Goal: Information Seeking & Learning: Learn about a topic

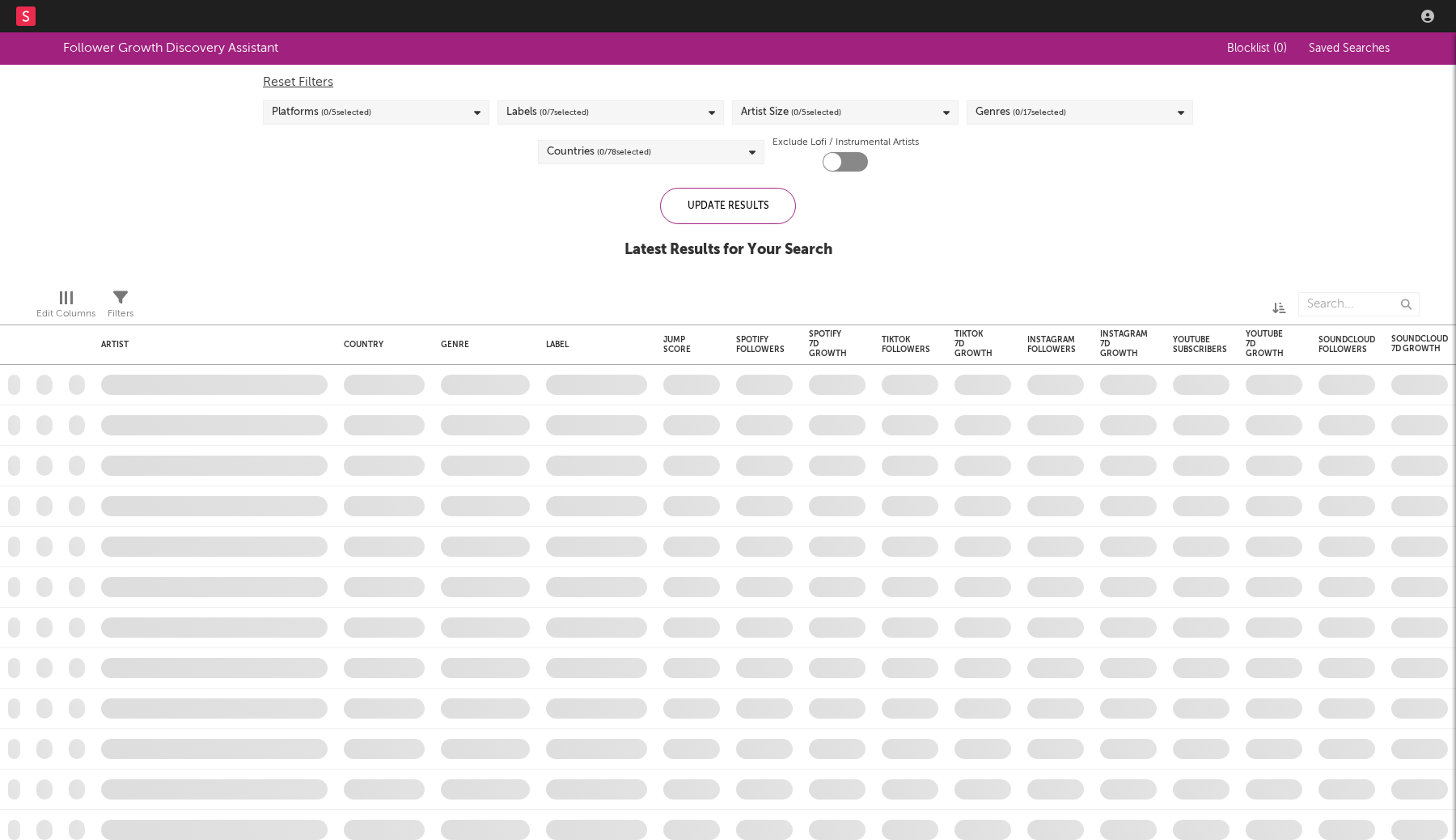
checkbox input "true"
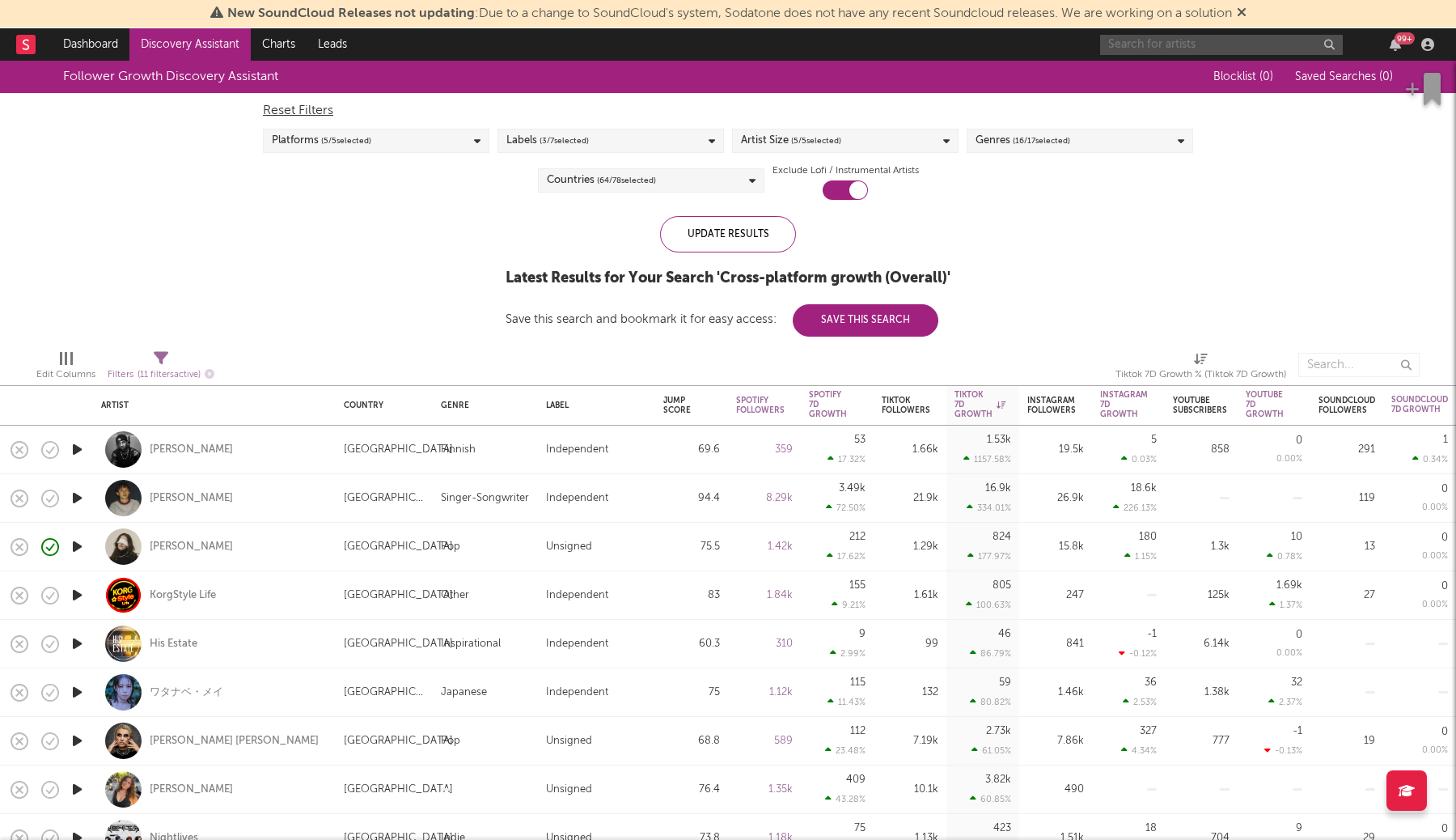
click at [1244, 42] on input "text" at bounding box center [1221, 45] width 243 height 20
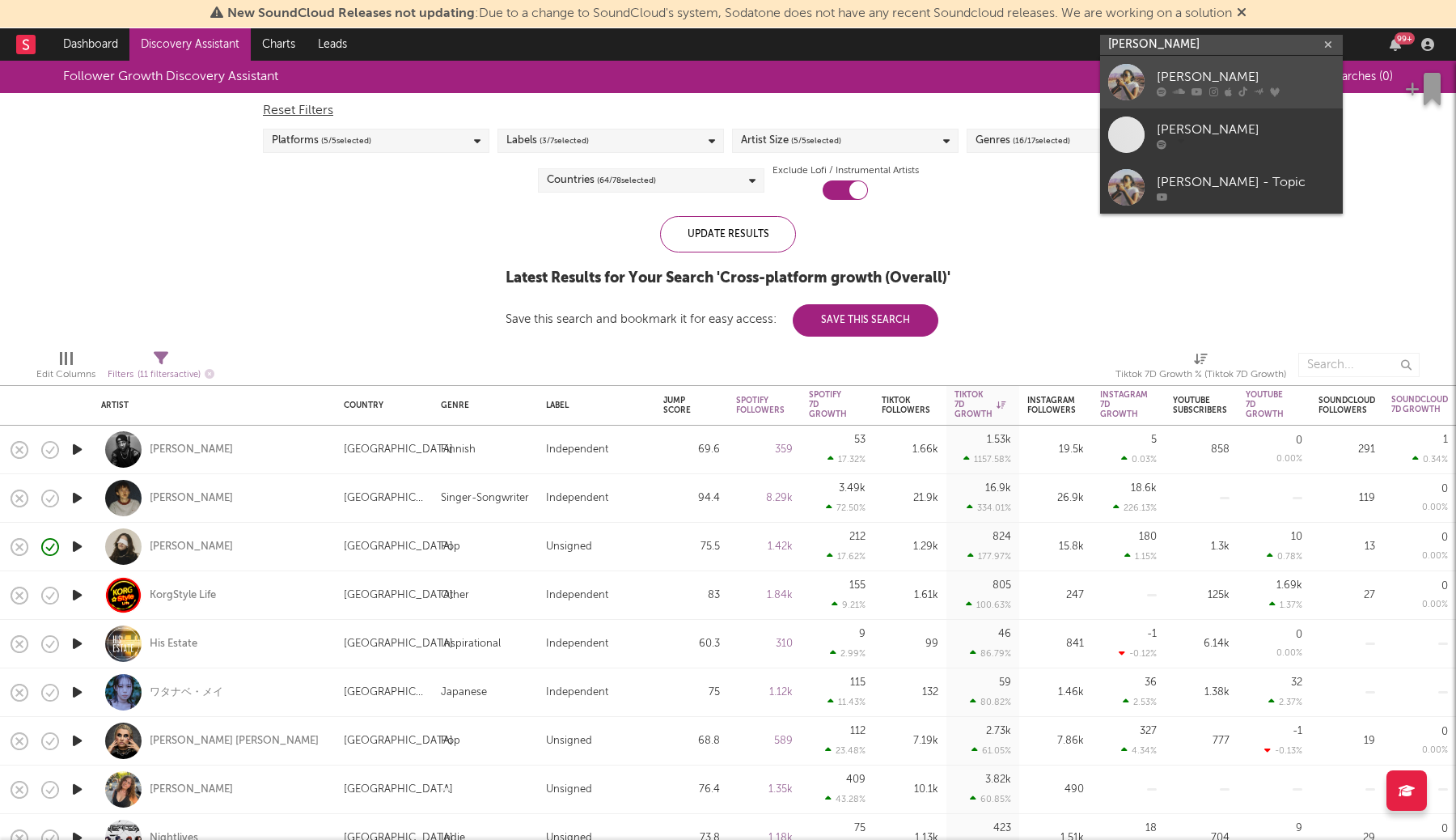
type input "[PERSON_NAME]"
click at [1288, 75] on div "[PERSON_NAME]" at bounding box center [1245, 76] width 178 height 19
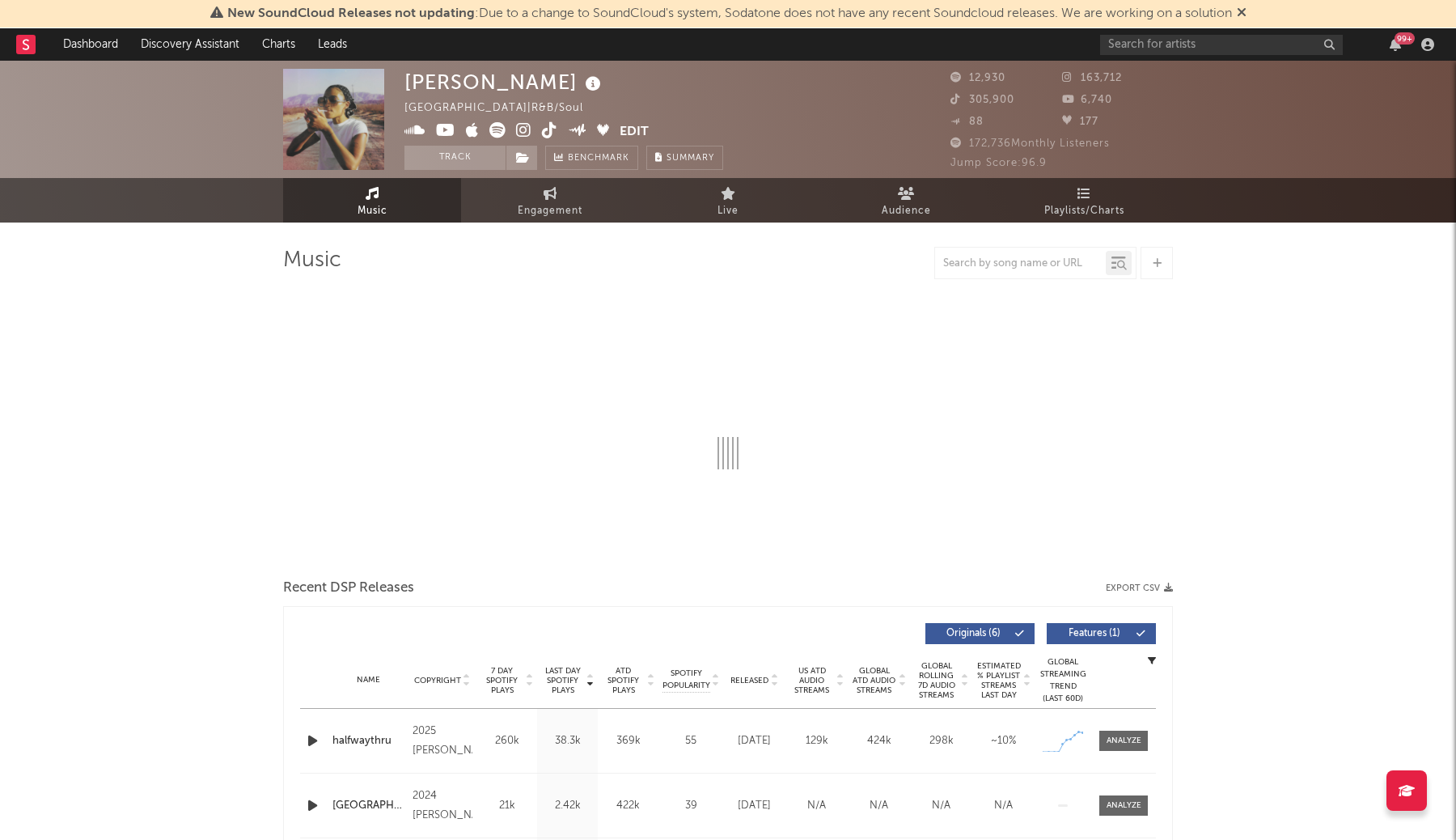
select select "6m"
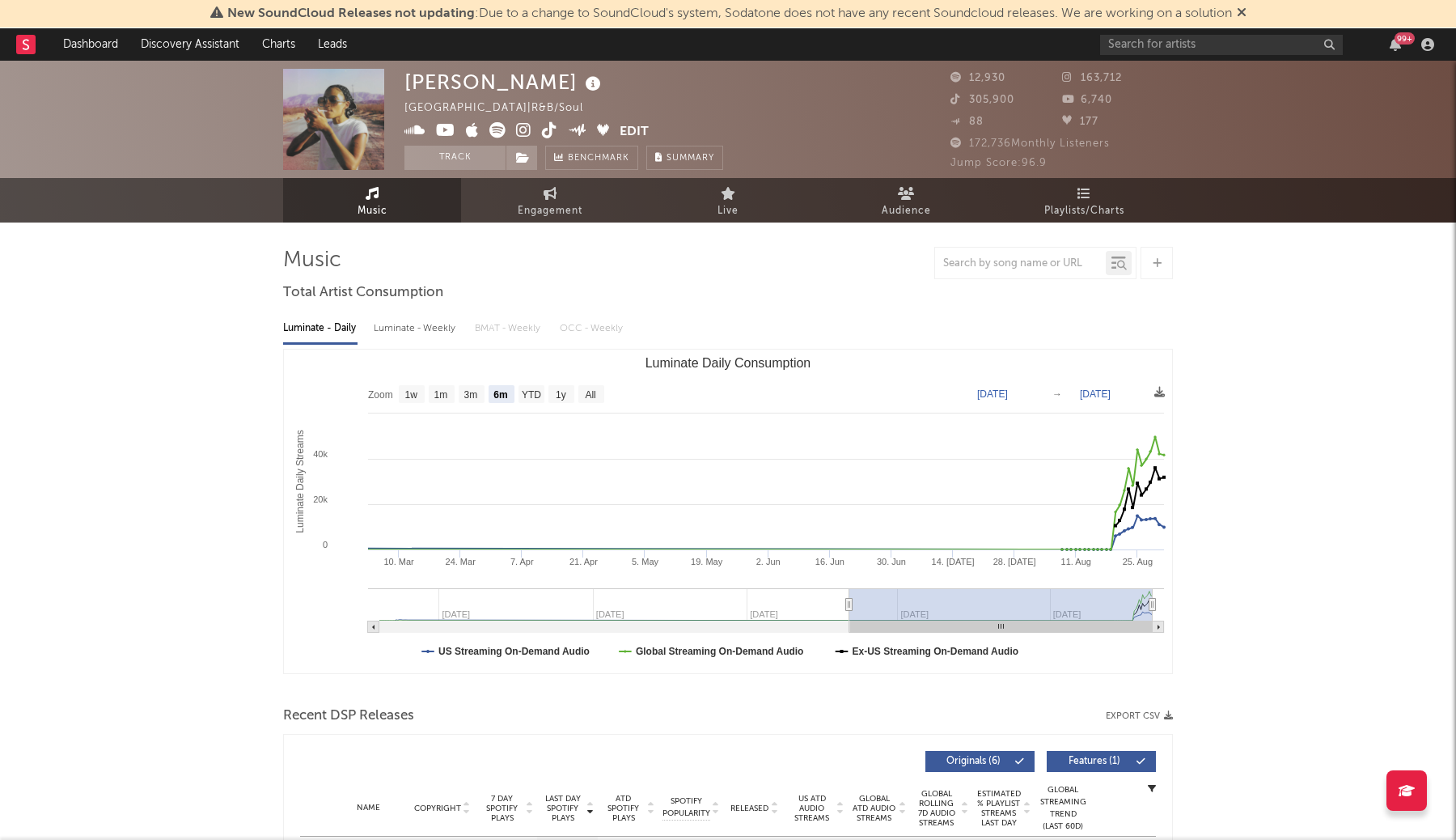
click at [1246, 13] on icon at bounding box center [1242, 12] width 10 height 13
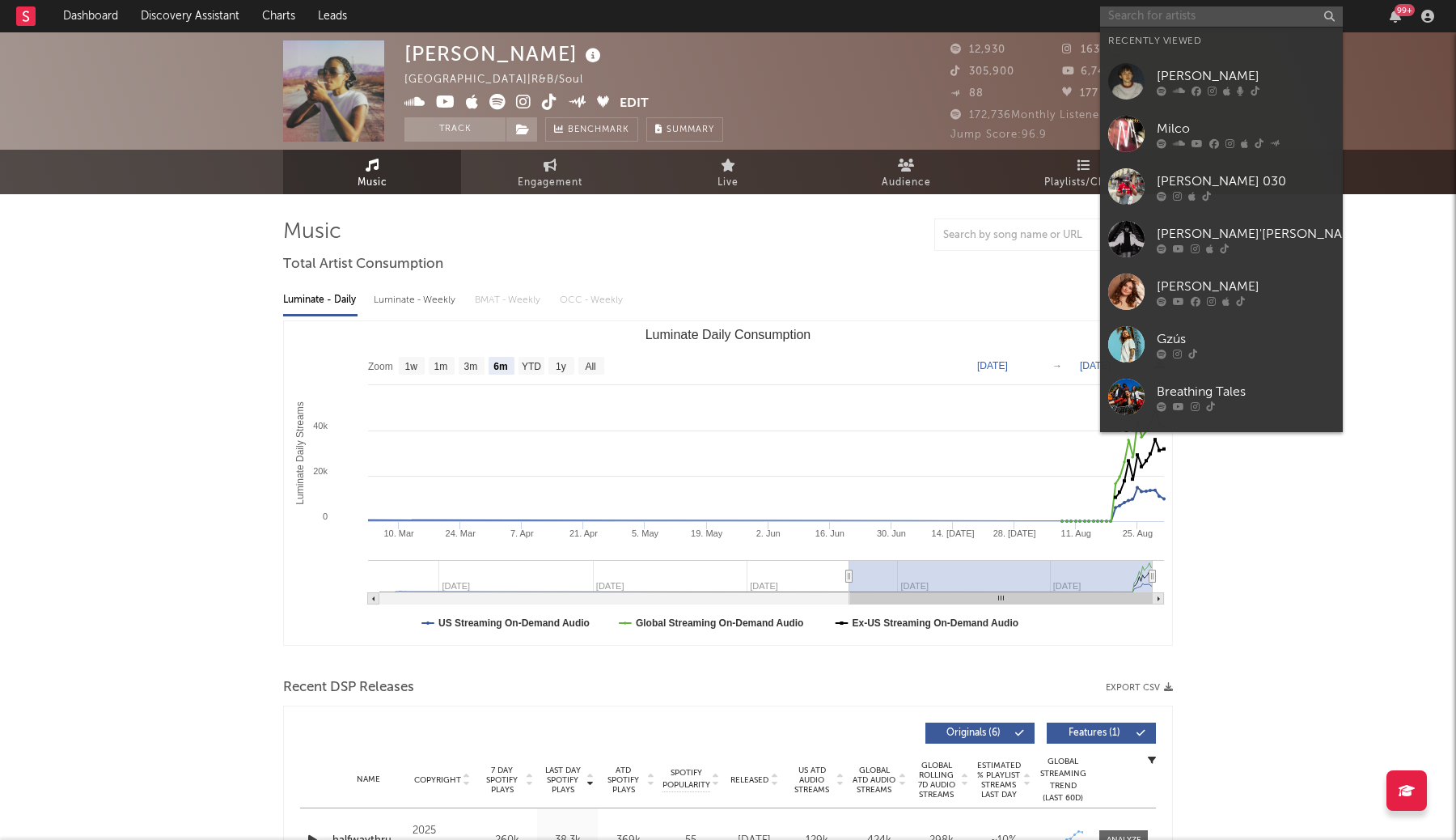
click at [1246, 13] on input "text" at bounding box center [1221, 16] width 243 height 20
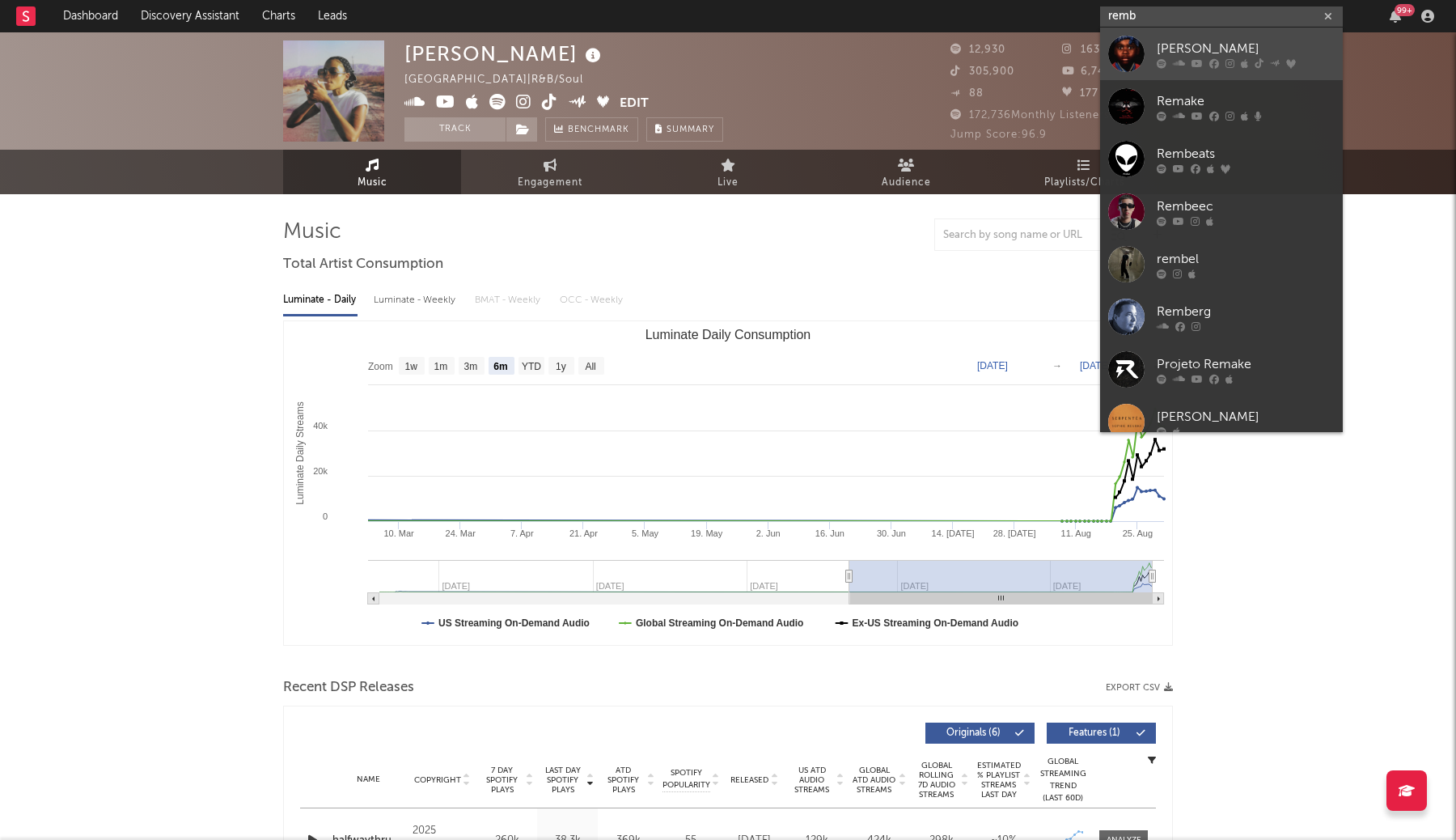
type input "remb"
click at [1235, 42] on div "[PERSON_NAME]" at bounding box center [1245, 48] width 178 height 19
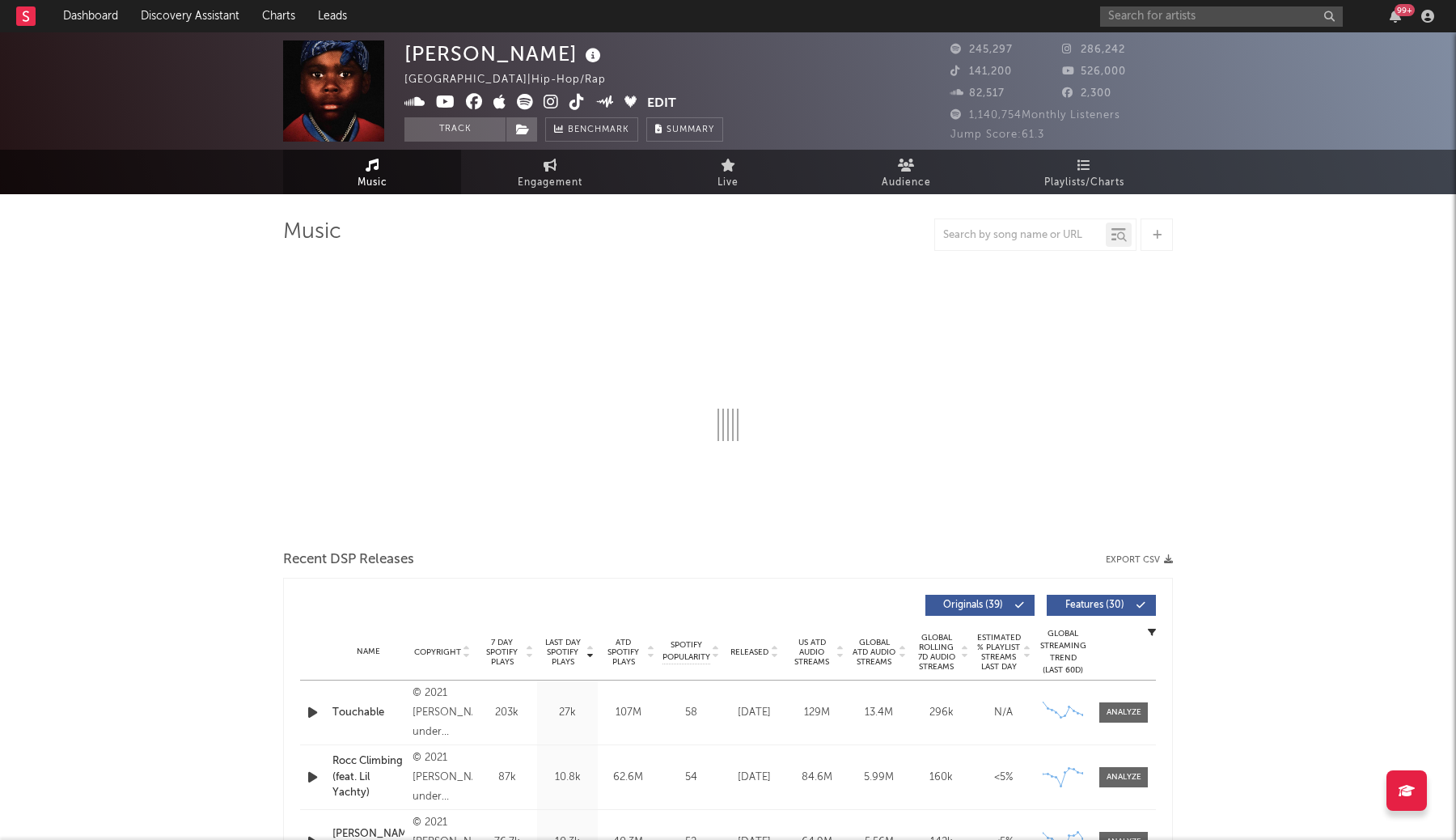
select select "6m"
